Goal: Find specific page/section: Find specific page/section

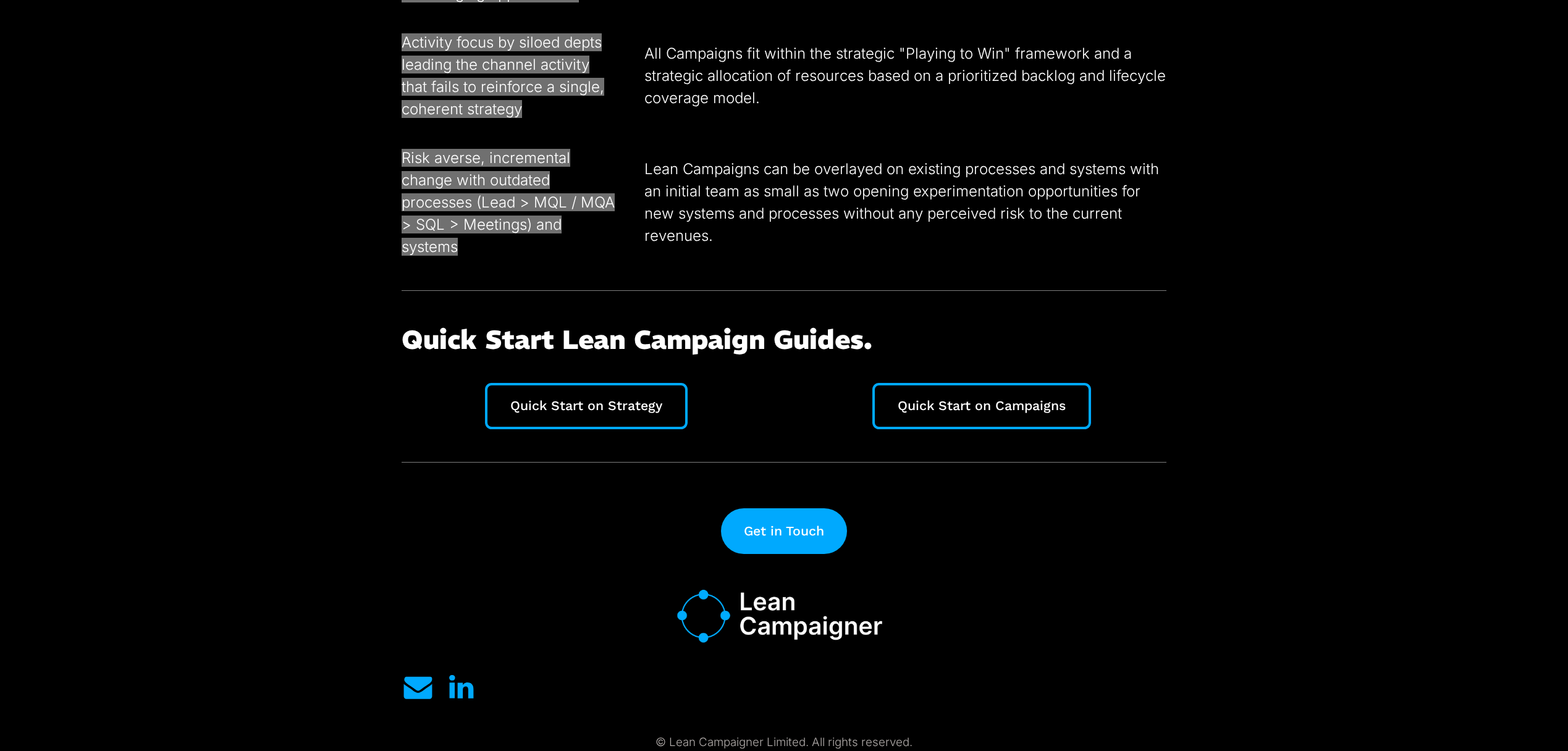
scroll to position [3258, 0]
click at [742, 535] on link "Get in Touch" at bounding box center [784, 532] width 131 height 48
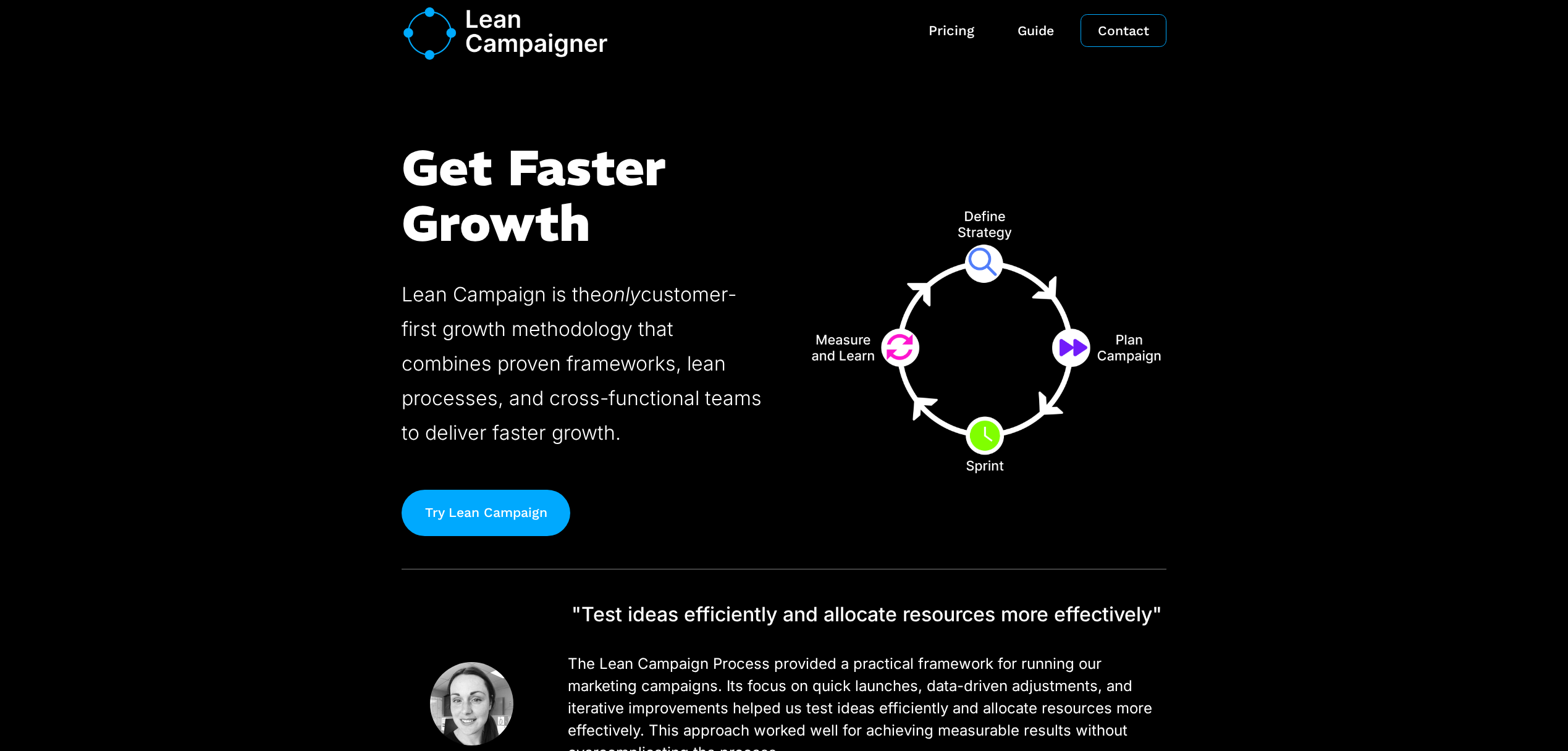
click at [956, 35] on link "Pricing" at bounding box center [951, 31] width 81 height 35
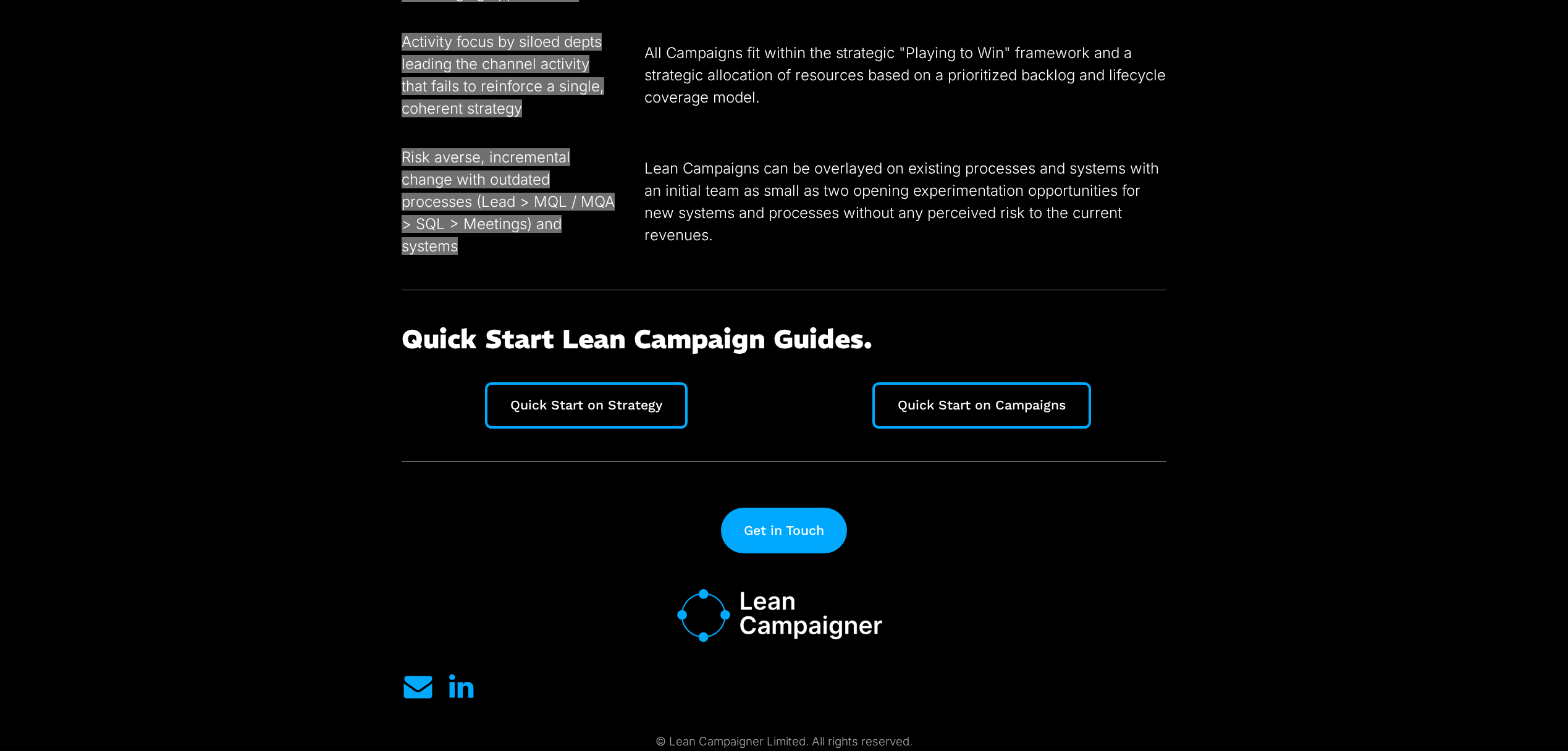
scroll to position [3258, 0]
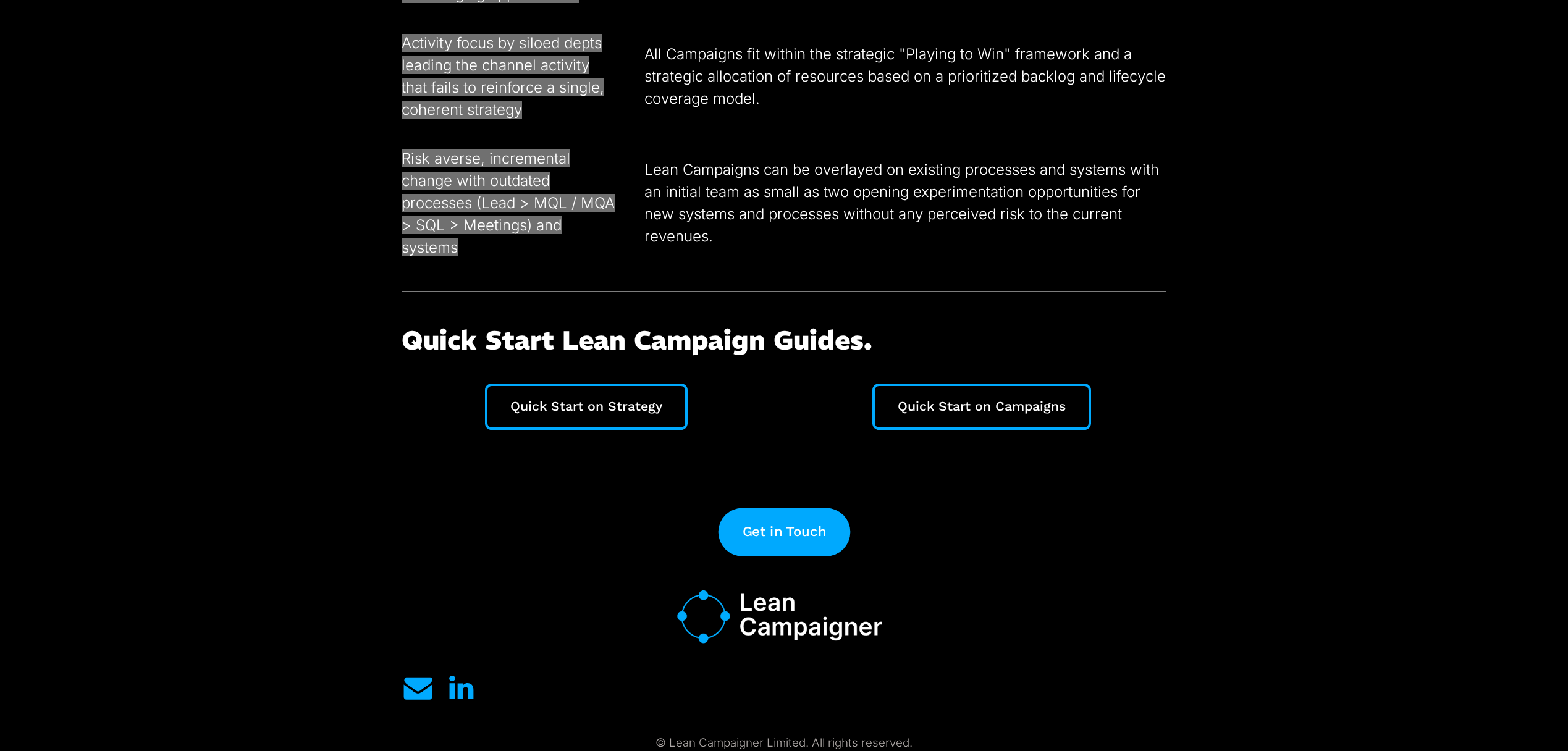
click at [775, 530] on link "Get in Touch" at bounding box center [784, 532] width 131 height 48
